Goal: Use online tool/utility

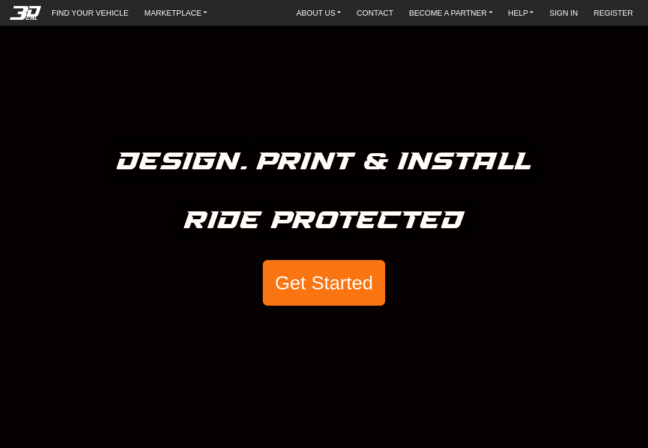
click at [348, 284] on button "Get Started" at bounding box center [324, 283] width 122 height 46
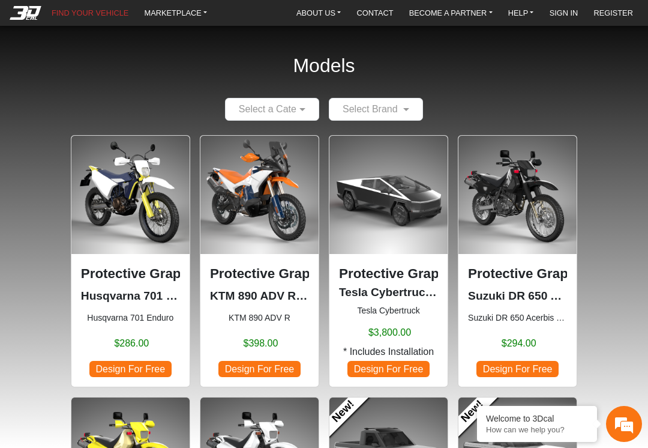
click at [303, 113] on span at bounding box center [304, 109] width 15 height 14
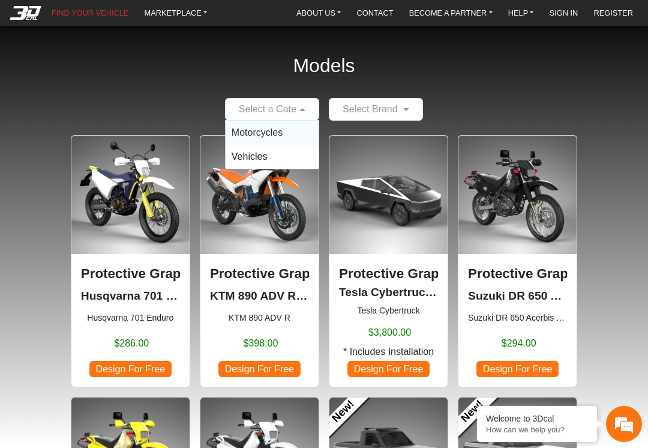
click at [276, 141] on div "Motorcycles" at bounding box center [272, 133] width 93 height 24
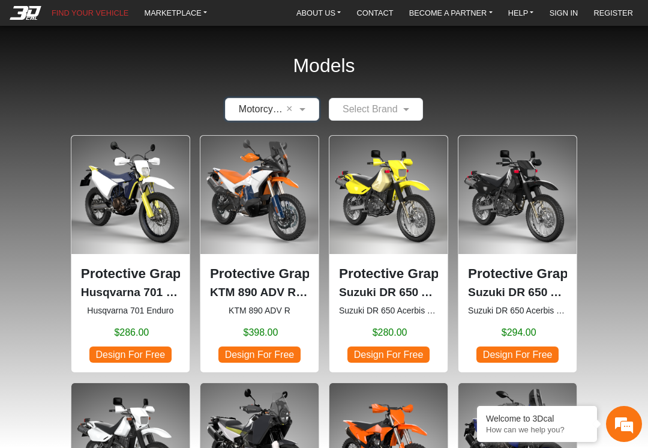
click at [411, 111] on span at bounding box center [407, 109] width 15 height 14
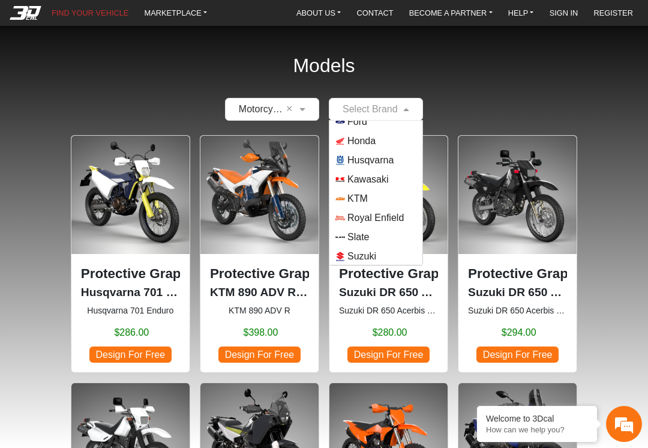
scroll to position [82, 0]
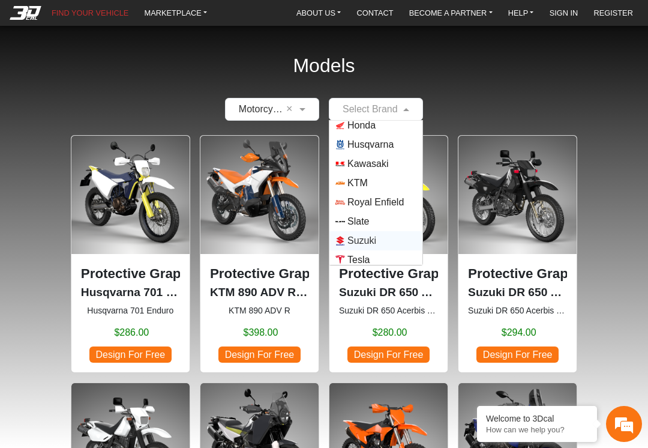
click at [376, 239] on span "Suzuki" at bounding box center [362, 241] width 29 height 14
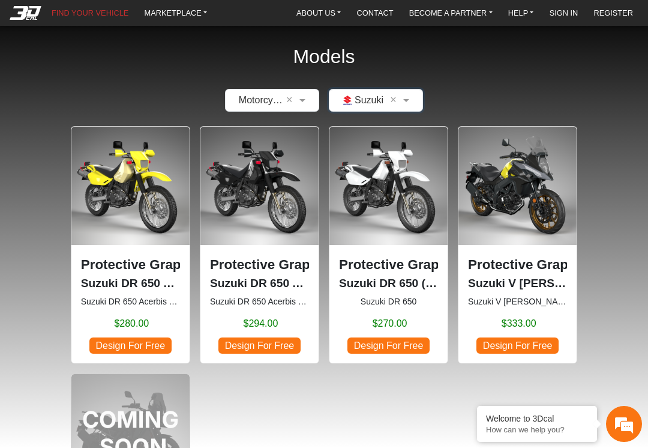
scroll to position [7, 0]
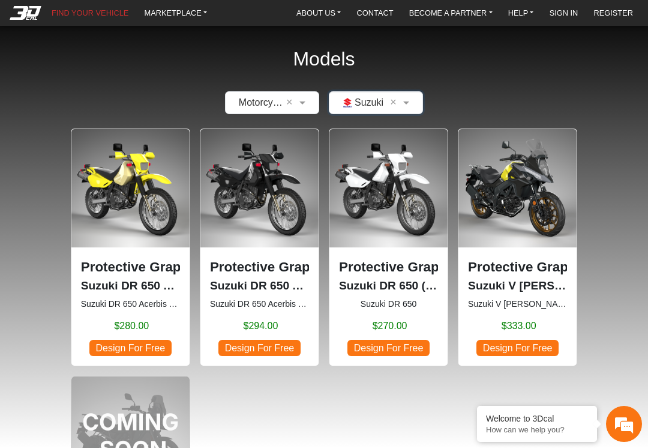
click at [405, 350] on span "Design For Free" at bounding box center [389, 348] width 82 height 16
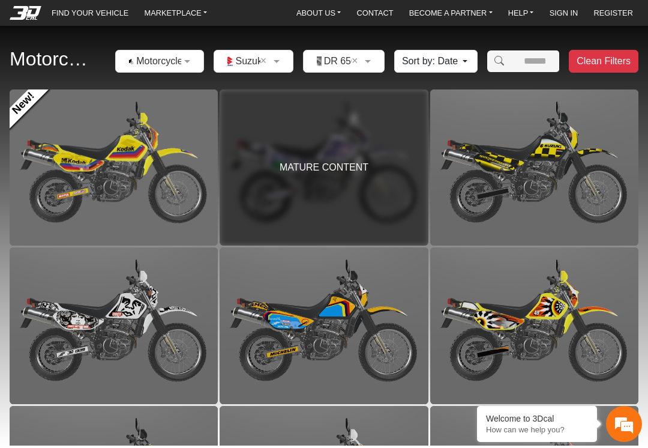
click at [350, 179] on div "MATURE CONTENT" at bounding box center [324, 167] width 208 height 156
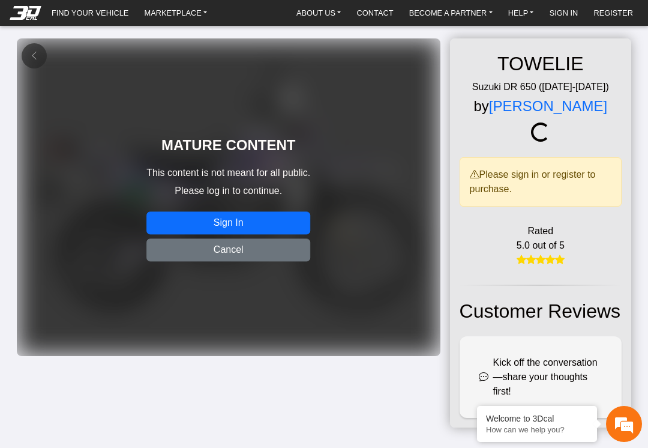
click at [250, 219] on button "Sign In" at bounding box center [228, 223] width 164 height 23
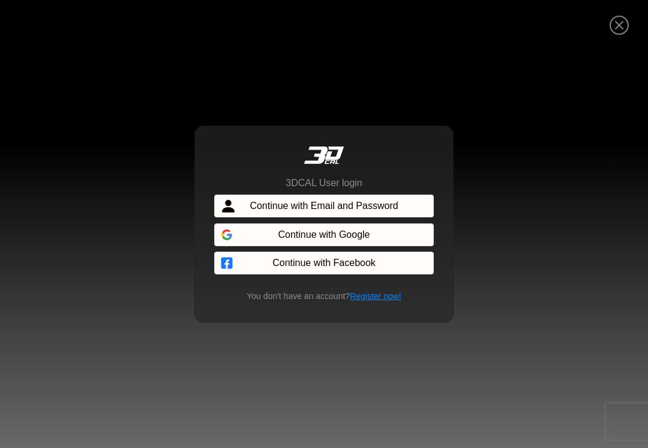
click at [630, 20] on button "Close" at bounding box center [620, 26] width 32 height 34
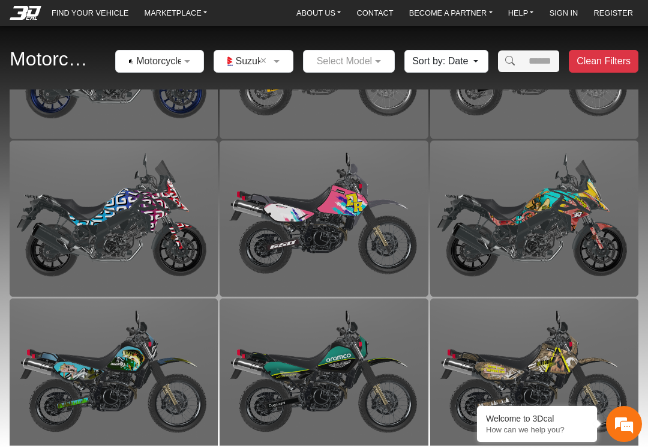
scroll to position [1524, 0]
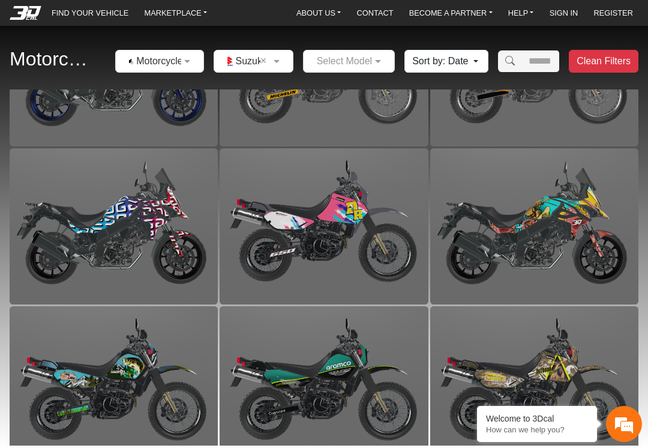
click at [104, 232] on img at bounding box center [114, 226] width 208 height 156
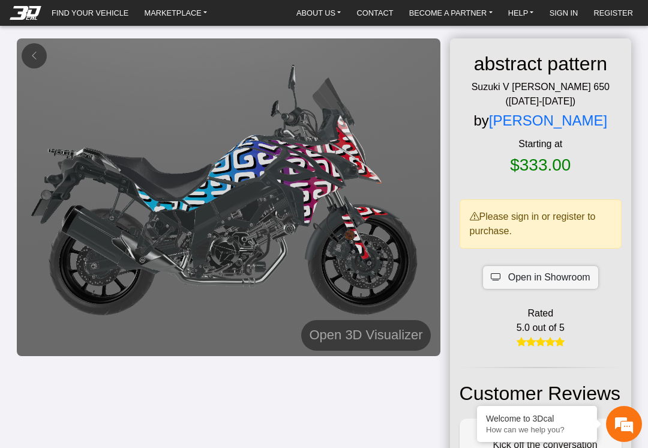
click at [388, 337] on h5 "Open 3D Visualizer" at bounding box center [365, 335] width 113 height 22
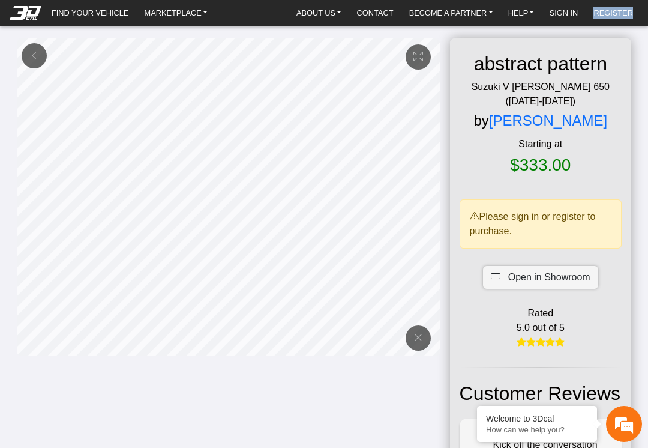
click at [301, 402] on div "abstract pattern Suzuki V [PERSON_NAME] 650 ([DATE]-[DATE]) by [PERSON_NAME] St…" at bounding box center [324, 273] width 615 height 471
